Goal: Task Accomplishment & Management: Complete application form

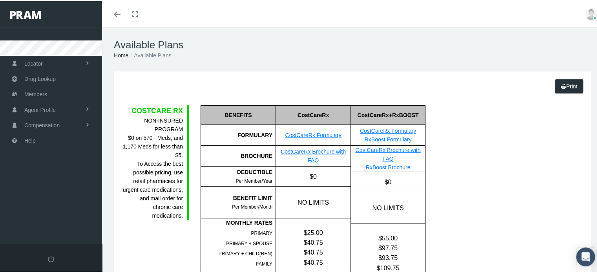
click at [112, 15] on link "Toggle menubar" at bounding box center [117, 13] width 18 height 26
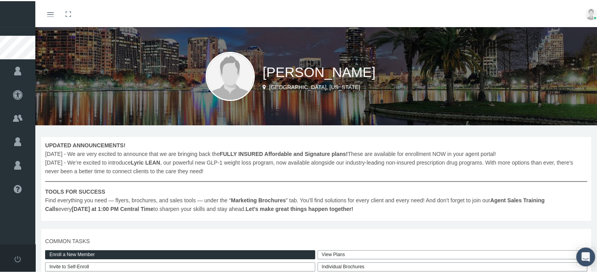
click at [54, 13] on link "Toggle menubar" at bounding box center [50, 13] width 18 height 26
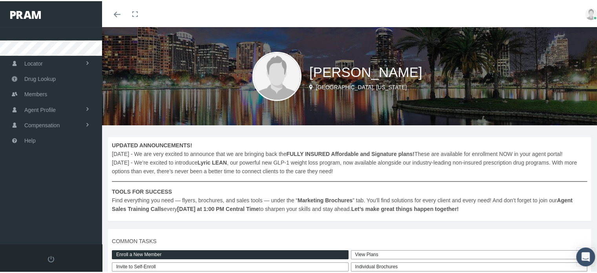
click at [358, 150] on b "FULLY INSURED Affordable and Signature plans!" at bounding box center [350, 152] width 128 height 6
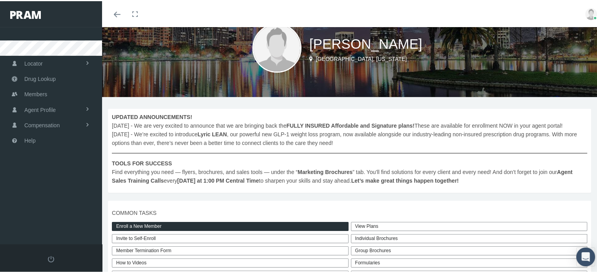
scroll to position [118, 0]
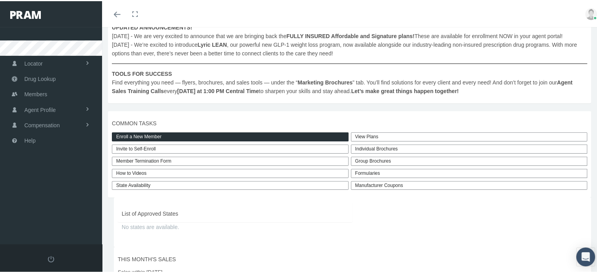
click at [186, 140] on link "Enroll a New Member" at bounding box center [230, 135] width 237 height 9
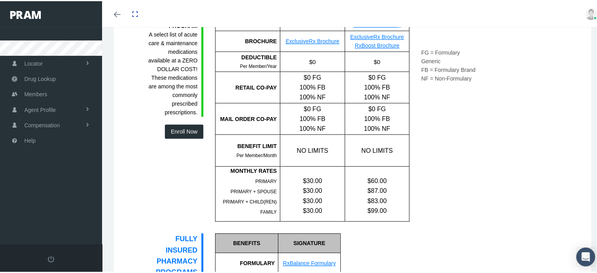
scroll to position [353, 0]
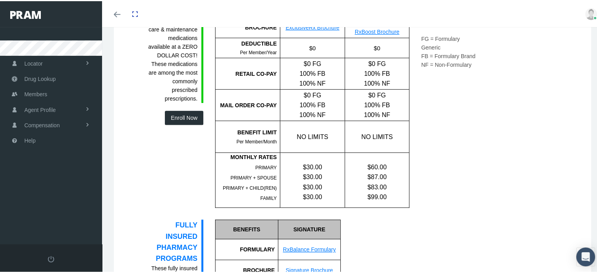
click at [180, 122] on div "EXCLUSIVE RX NON-INSURED PROGRAM A select list of acute care & maintenance medi…" at bounding box center [174, 91] width 69 height 231
click at [181, 118] on button "Enroll Now" at bounding box center [184, 116] width 38 height 14
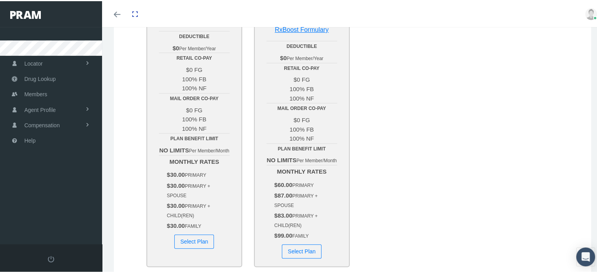
scroll to position [157, 0]
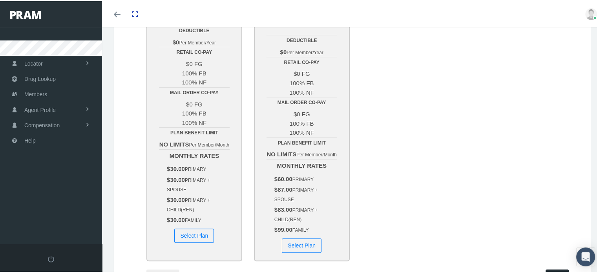
click at [187, 238] on button "Select Plan" at bounding box center [194, 234] width 40 height 14
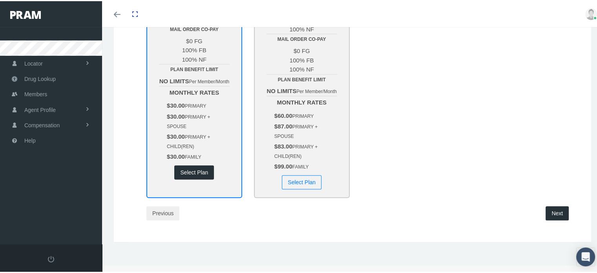
scroll to position [228, 0]
click at [541, 216] on div "Next" at bounding box center [517, 212] width 106 height 14
click at [556, 210] on button "Next" at bounding box center [556, 212] width 23 height 14
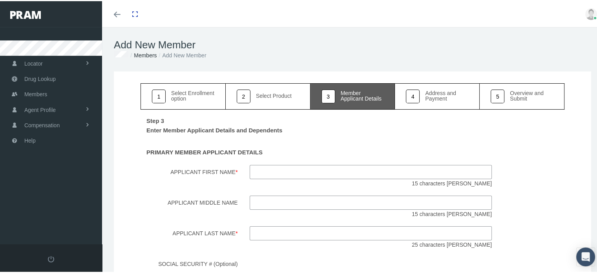
click at [289, 171] on input "Applicant First Name *" at bounding box center [370, 171] width 242 height 14
type input "George"
click at [284, 231] on input "Applicant Last Name *" at bounding box center [370, 232] width 242 height 14
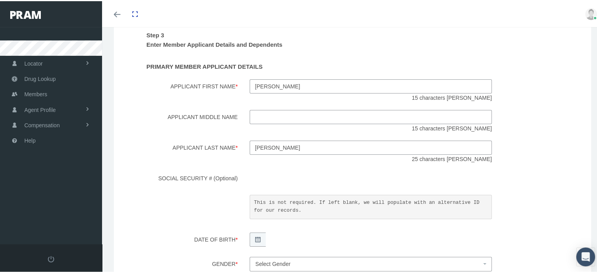
scroll to position [118, 0]
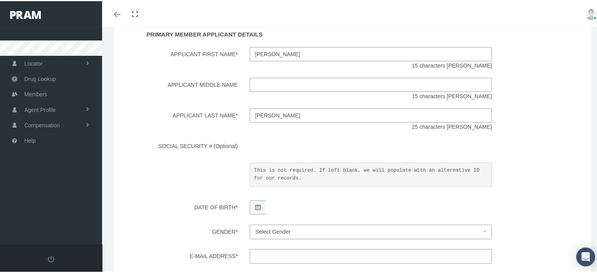
type input "mccormick"
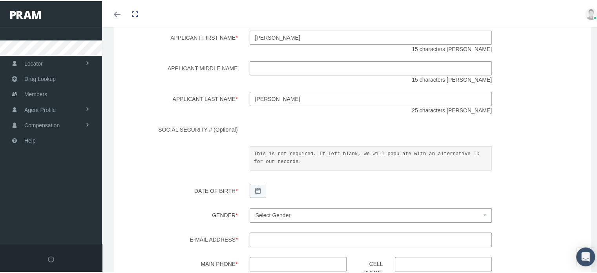
scroll to position [157, 0]
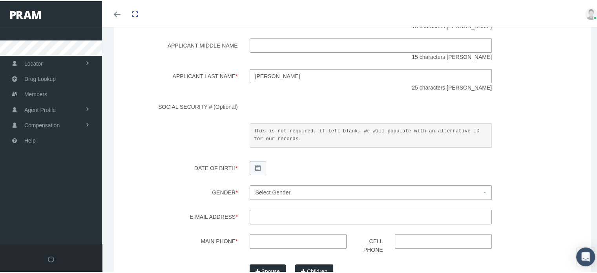
click at [255, 168] on icon at bounding box center [257, 166] width 5 height 5
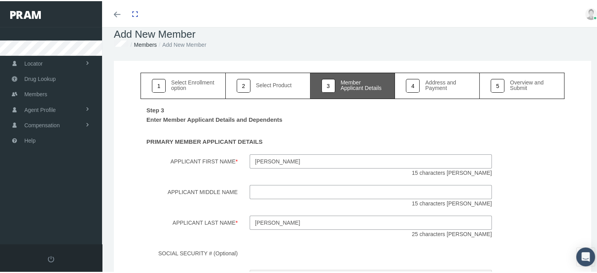
scroll to position [0, 0]
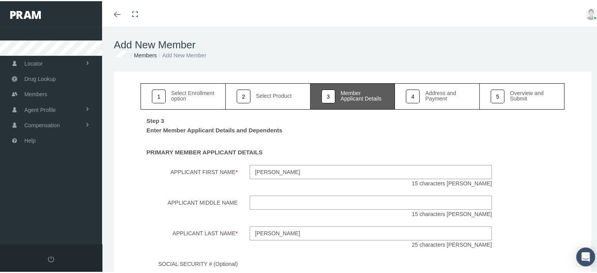
click at [456, 167] on input "George" at bounding box center [370, 171] width 242 height 14
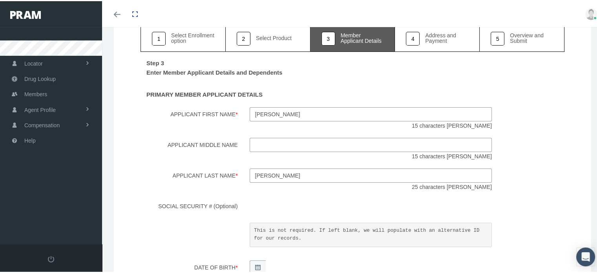
scroll to position [196, 0]
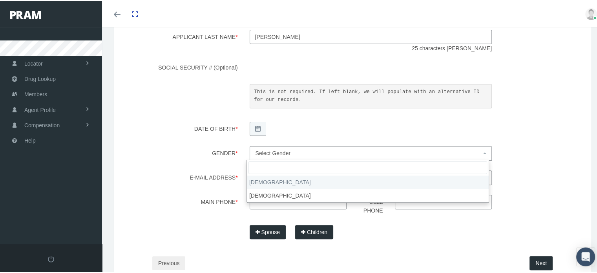
drag, startPoint x: 300, startPoint y: 153, endPoint x: 299, endPoint y: 157, distance: 4.0
click at [300, 152] on span "Select Gender" at bounding box center [368, 151] width 226 height 9
select select "M"
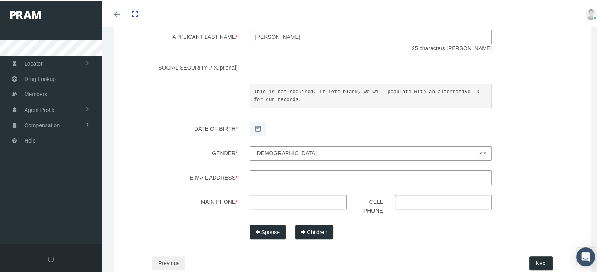
click at [285, 175] on input "E-mail Address *" at bounding box center [370, 176] width 242 height 14
type input "gmccormick1968@gmail.com"
click at [282, 204] on input "Main Phone *" at bounding box center [297, 200] width 97 height 14
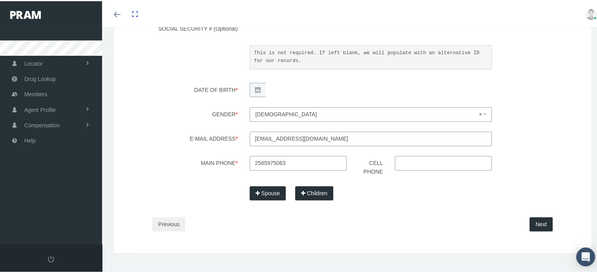
scroll to position [245, 0]
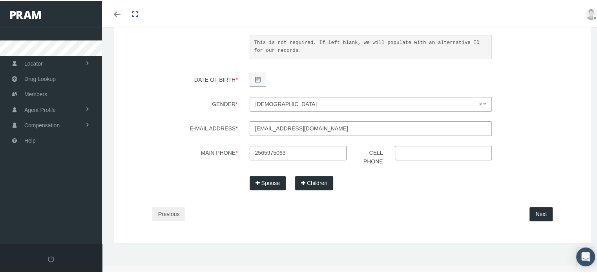
type input "256-597-5063"
click at [530, 212] on button "Next" at bounding box center [540, 213] width 23 height 14
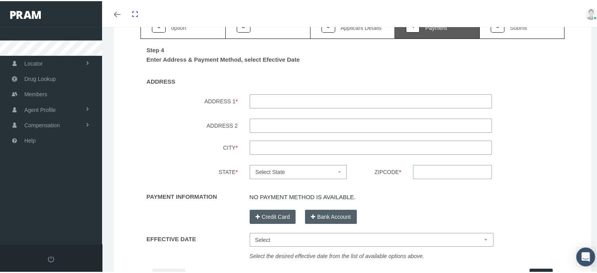
scroll to position [78, 0]
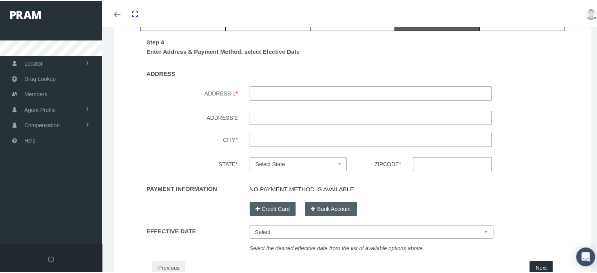
click at [293, 95] on input "ADDRESS 1 *" at bounding box center [370, 92] width 242 height 14
type input "283 County road 708"
click at [320, 142] on input "City *" at bounding box center [370, 138] width 242 height 14
type input "Flat Rock"
click at [331, 164] on span "Select State" at bounding box center [295, 162] width 81 height 9
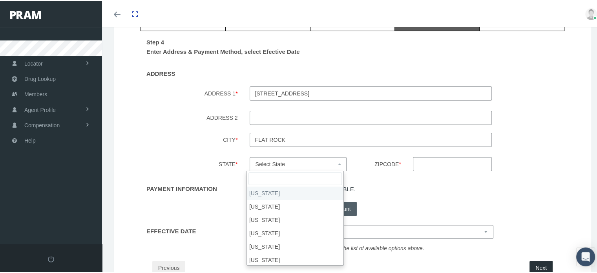
select select "AL"
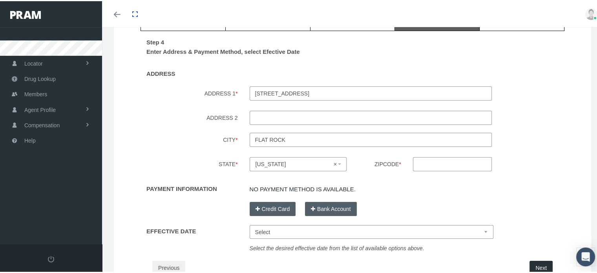
click at [441, 163] on input "Zipcode *" at bounding box center [452, 163] width 79 height 14
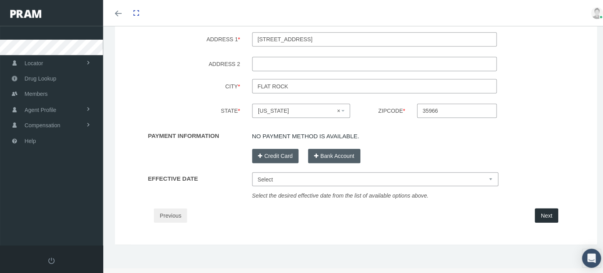
scroll to position [132, 0]
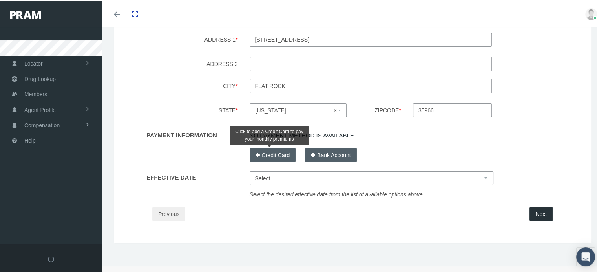
type input "35966"
click at [270, 158] on button "Credit Card" at bounding box center [272, 154] width 46 height 14
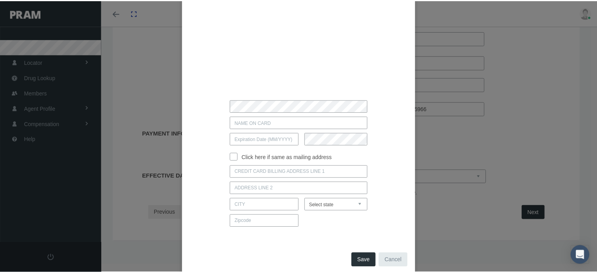
scroll to position [64, 0]
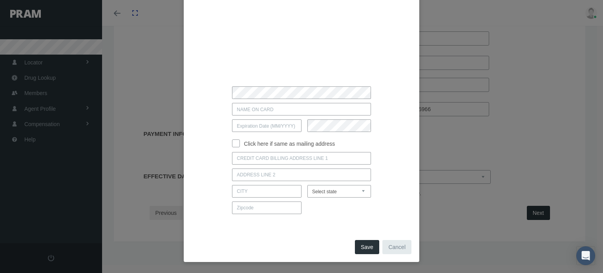
click at [253, 158] on input at bounding box center [301, 158] width 138 height 13
click at [226, 160] on div at bounding box center [301, 158] width 208 height 13
click at [252, 114] on input "text" at bounding box center [301, 109] width 138 height 13
type input "SUSAN MCCORMICK"
click at [264, 130] on input "text" at bounding box center [266, 125] width 69 height 13
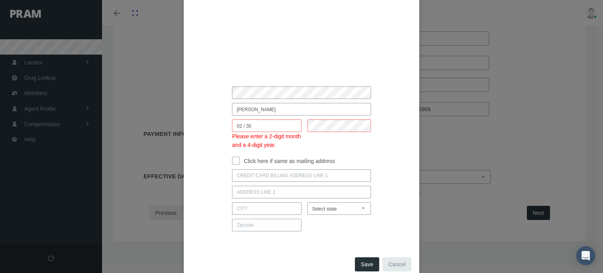
click at [244, 126] on input "02 / 30" at bounding box center [266, 125] width 69 height 13
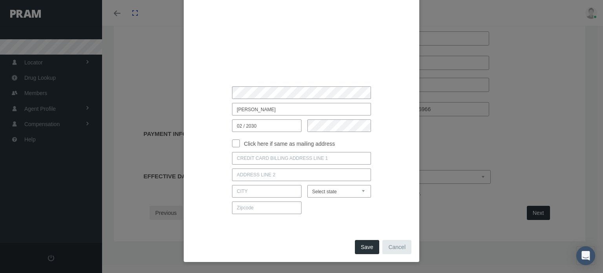
type input "02 / 2030"
click at [239, 153] on input at bounding box center [301, 158] width 138 height 13
type input "269 RAINBOW DRIVE"
click at [246, 174] on input at bounding box center [301, 174] width 138 height 13
type input "ROSSVILLE"
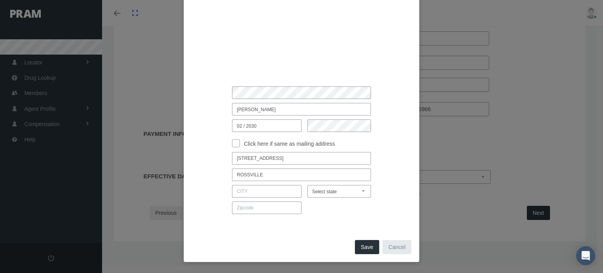
drag, startPoint x: 217, startPoint y: 169, endPoint x: 203, endPoint y: 168, distance: 13.4
click at [201, 168] on div "ROSSVILLE" at bounding box center [301, 174] width 208 height 13
click at [240, 195] on input at bounding box center [266, 191] width 69 height 13
type input "ROSSVILLE"
click at [337, 193] on select "Select state Alabama Alaska Arizona Arkansas California Colorado Connecticut De…" at bounding box center [339, 191] width 64 height 13
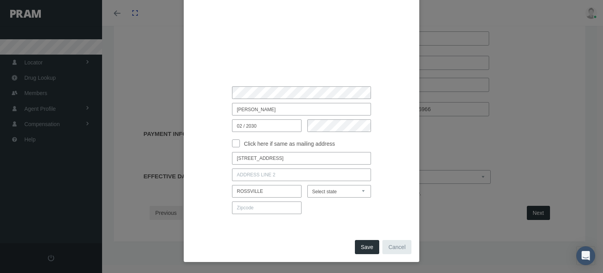
select select "GA"
click at [307, 185] on select "Select state Alabama Alaska Arizona Arkansas California Colorado Connecticut De…" at bounding box center [339, 191] width 64 height 13
click at [259, 203] on input at bounding box center [266, 207] width 69 height 13
type input "30741"
click at [365, 244] on button "Save" at bounding box center [367, 247] width 24 height 14
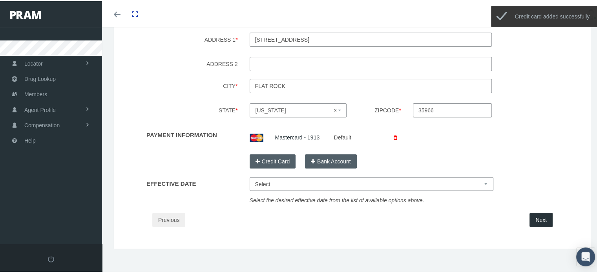
click at [274, 178] on select "Select Oct 1, 2025 Oct 15, 2025 Nov 1, 2025 Nov 15, 2025" at bounding box center [371, 183] width 244 height 14
select select "Oct 1, 2025"
click at [249, 176] on select "Select Oct 1, 2025 Oct 15, 2025 Nov 1, 2025 Nov 15, 2025" at bounding box center [371, 183] width 244 height 14
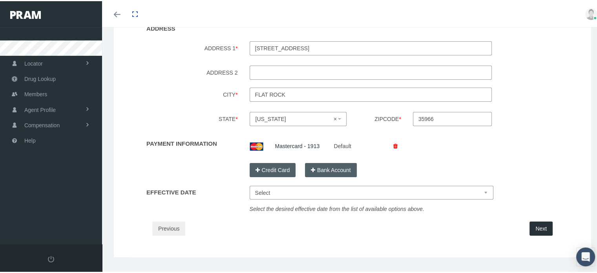
scroll to position [138, 0]
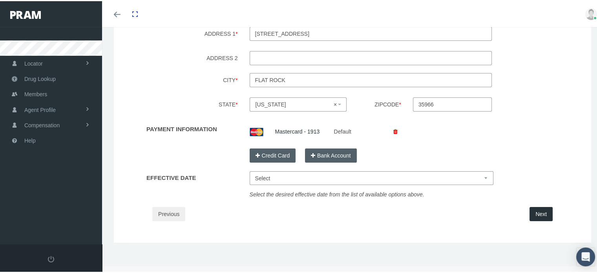
click at [535, 211] on button "Next" at bounding box center [540, 213] width 23 height 14
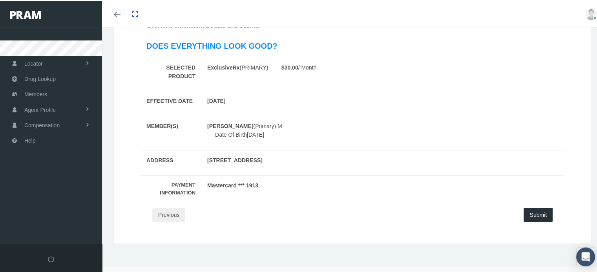
scroll to position [106, 0]
click at [532, 210] on button "Submit" at bounding box center [537, 213] width 29 height 14
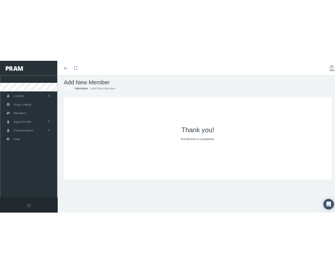
scroll to position [0, 0]
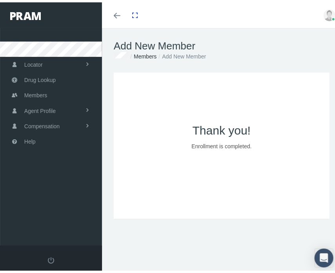
click at [116, 14] on icon "Toggle menubar" at bounding box center [117, 13] width 7 height 5
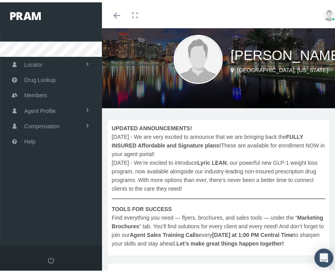
scroll to position [157, 0]
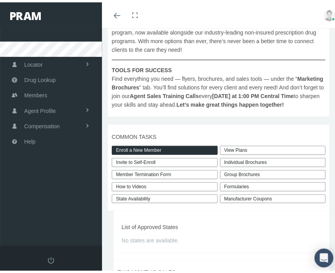
click at [235, 153] on link "View Plans" at bounding box center [273, 148] width 106 height 9
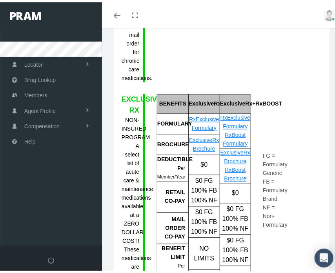
scroll to position [353, 0]
